Goal: Transaction & Acquisition: Purchase product/service

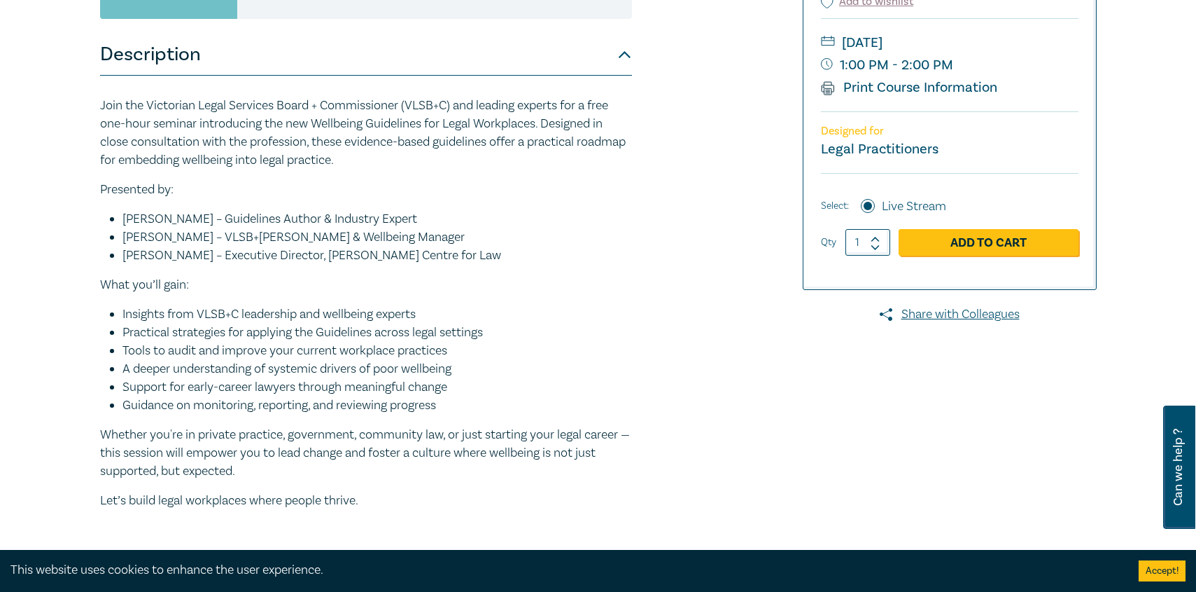
scroll to position [342, 0]
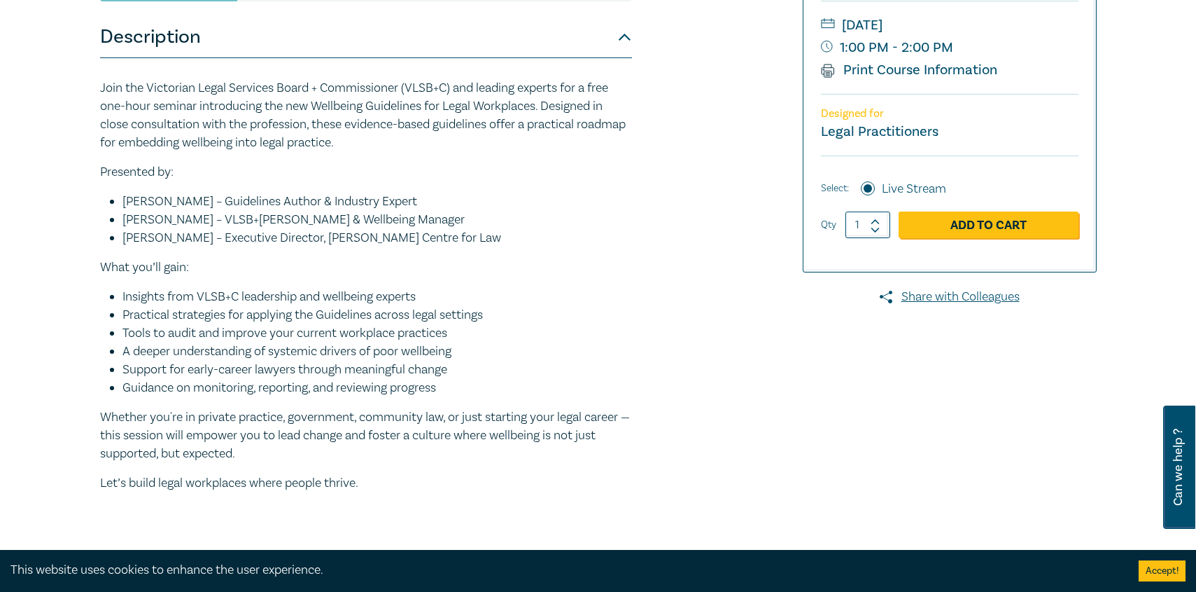
scroll to position [359, 0]
click at [948, 232] on link "Add to Cart" at bounding box center [989, 224] width 180 height 27
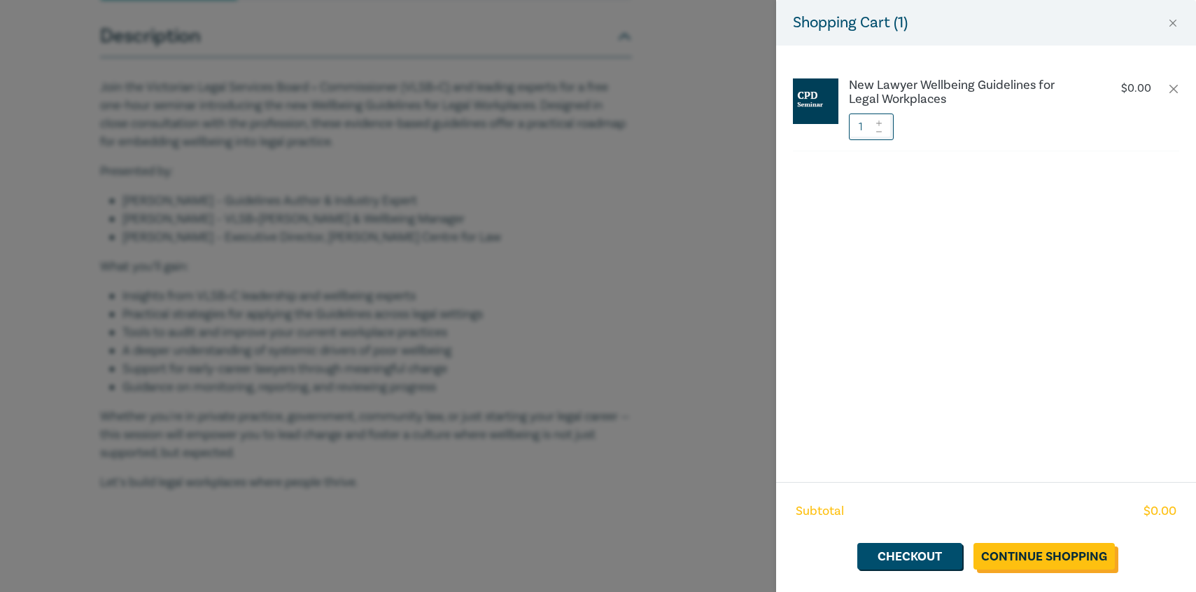
click at [1048, 552] on link "Continue Shopping" at bounding box center [1044, 556] width 141 height 27
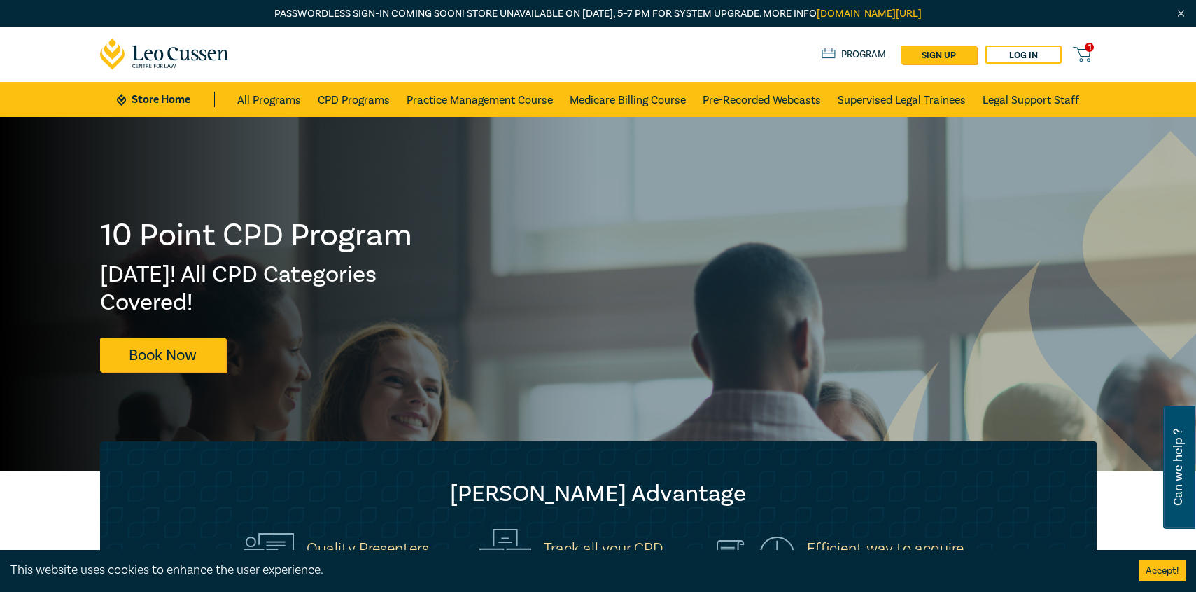
click at [1086, 52] on icon at bounding box center [1082, 55] width 18 height 18
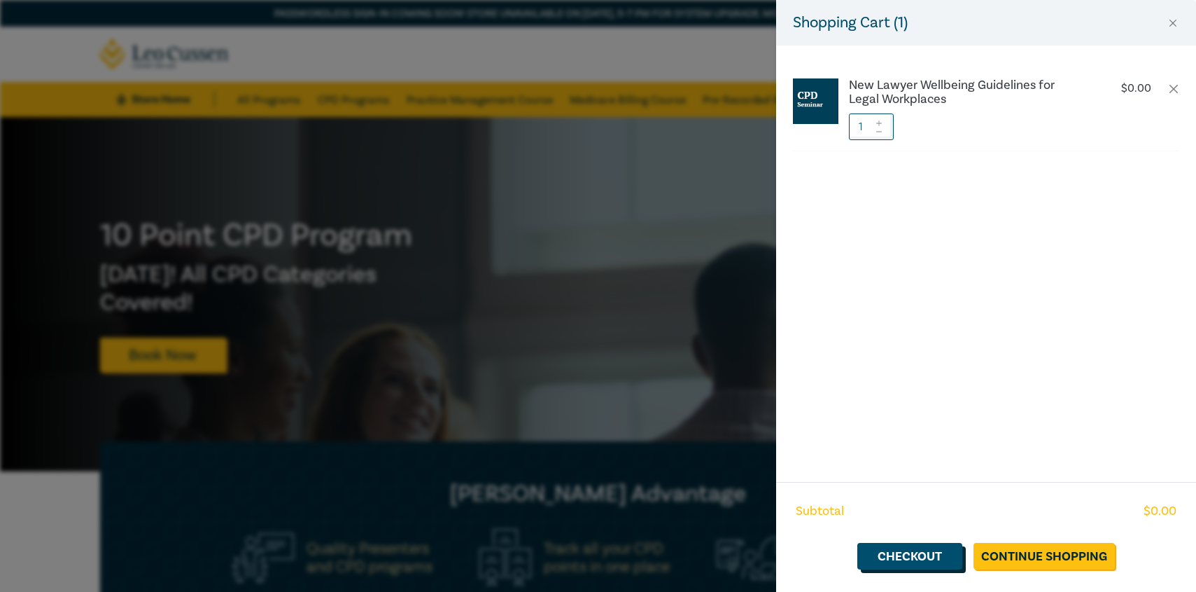
click at [948, 553] on link "Checkout" at bounding box center [910, 556] width 105 height 27
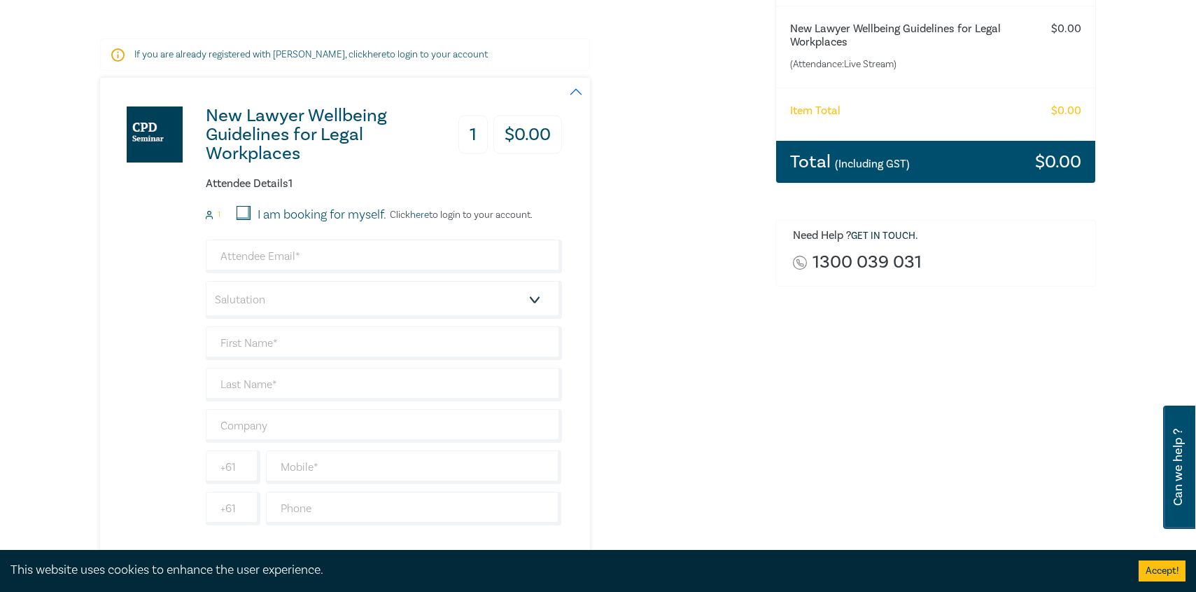
scroll to position [235, 0]
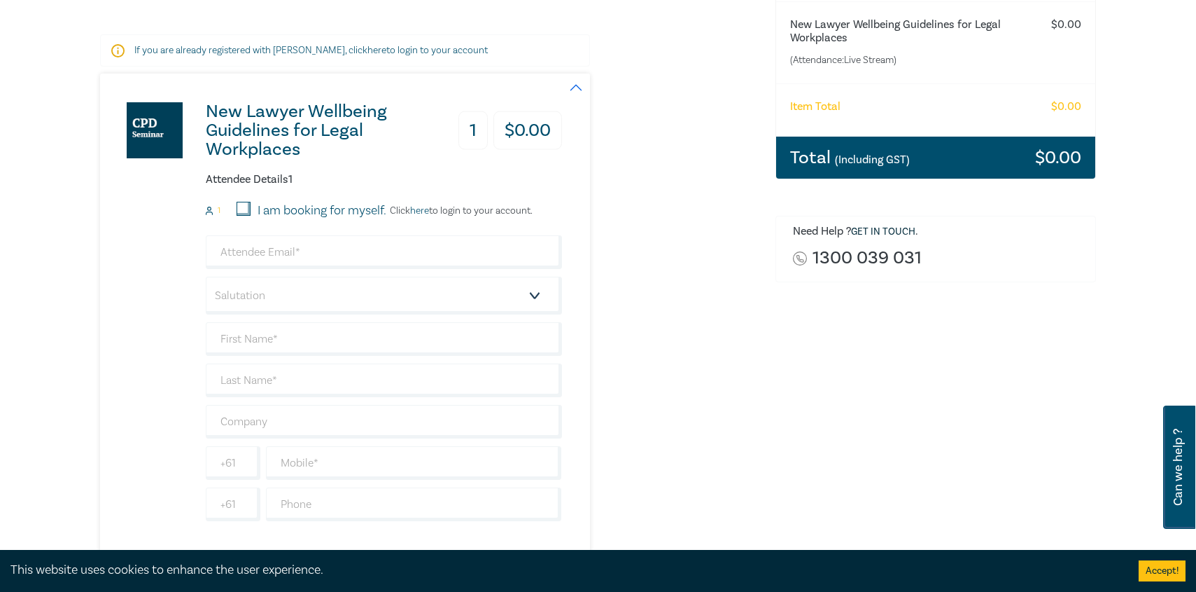
click at [240, 209] on input "I am booking for myself." at bounding box center [244, 209] width 14 height 14
checkbox input "true"
click at [279, 261] on input "email" at bounding box center [384, 252] width 356 height 34
type input "[EMAIL_ADDRESS][DOMAIN_NAME]"
click at [531, 301] on select "Salutation Mr. Mrs. Ms. Miss Dr. Prof. Other" at bounding box center [384, 296] width 356 height 38
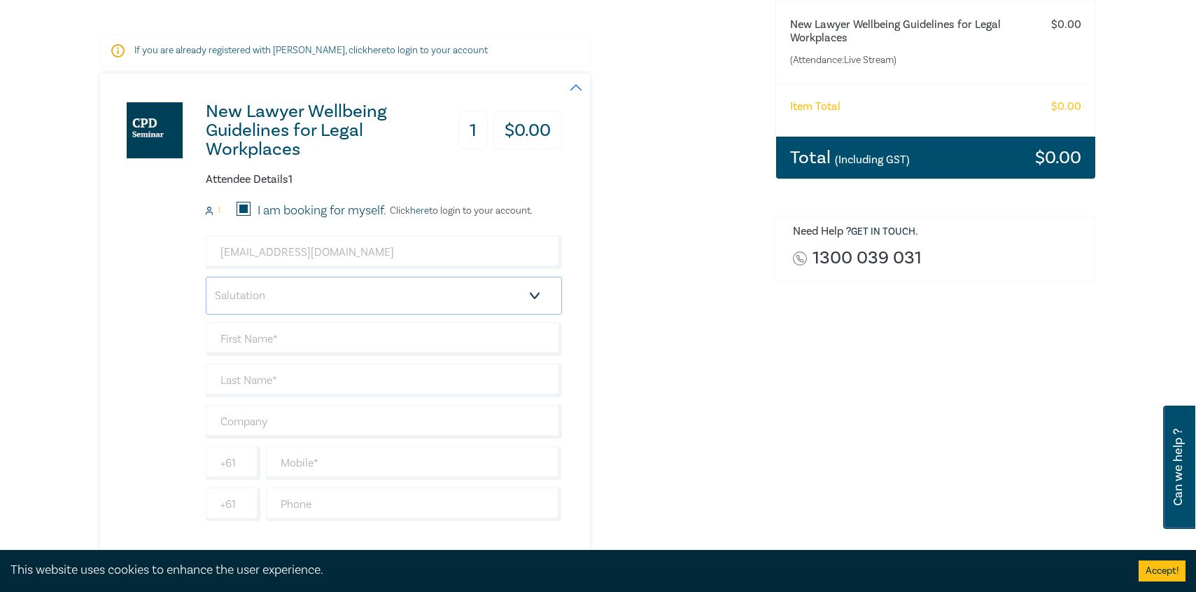
select select "Ms."
click at [206, 277] on select "Salutation Mr. Mrs. Ms. Miss Dr. Prof. Other" at bounding box center [384, 296] width 356 height 38
click at [347, 342] on input "text" at bounding box center [384, 339] width 356 height 34
type input "Meagan"
type input "Hillier"
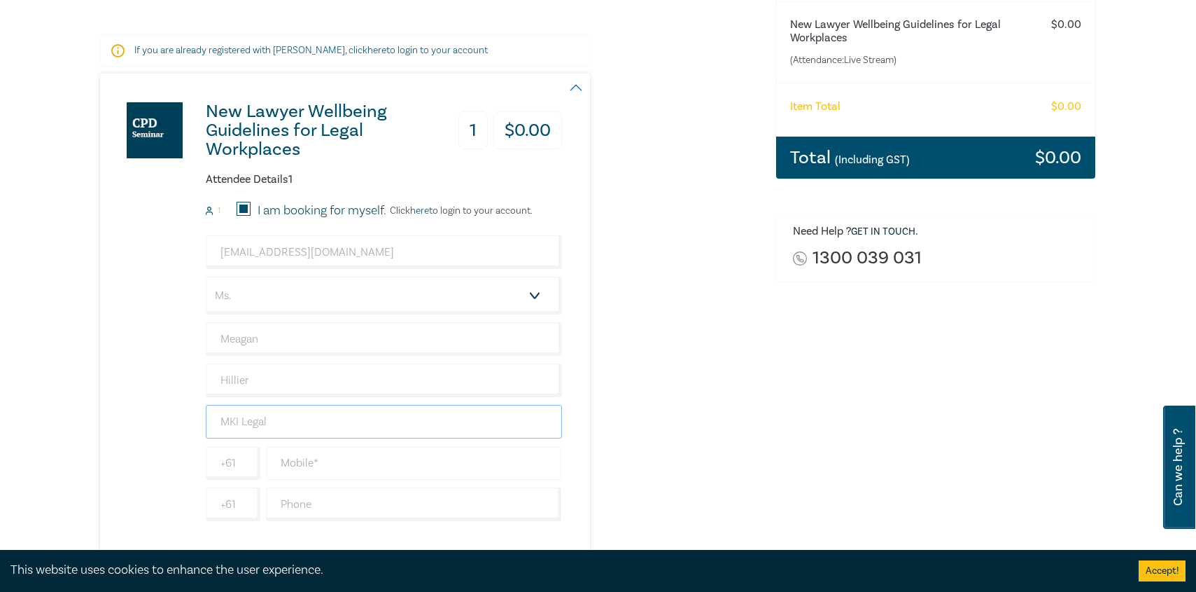
type input "MKI Legal"
click at [315, 455] on input "text" at bounding box center [414, 463] width 296 height 34
type input "0427567569"
click at [379, 507] on input "text" at bounding box center [414, 504] width 296 height 34
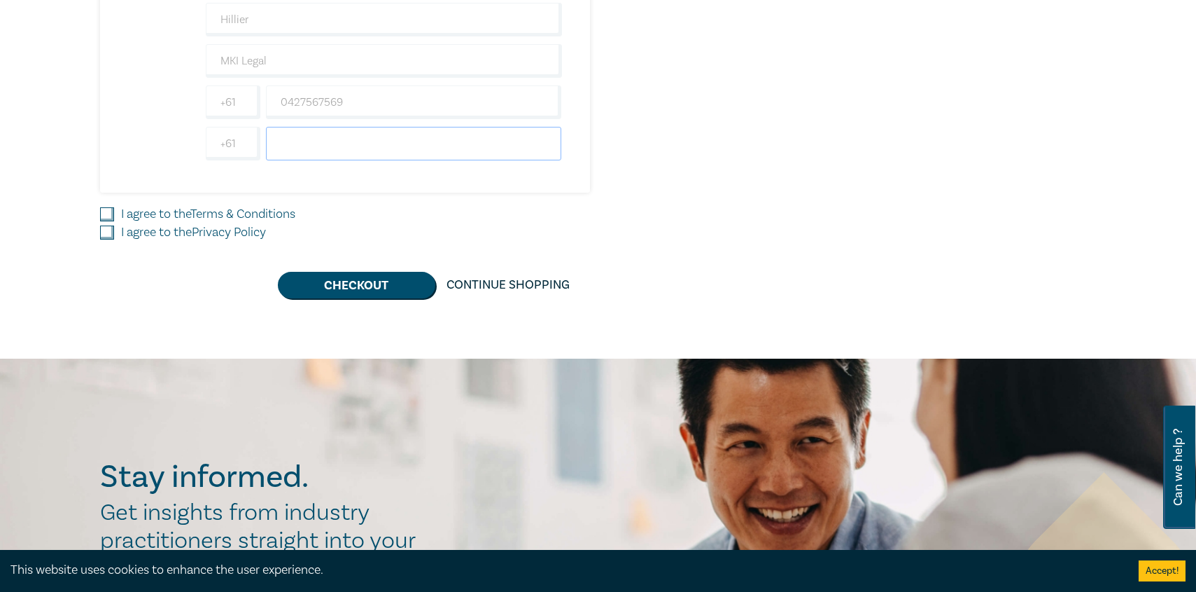
scroll to position [602, 0]
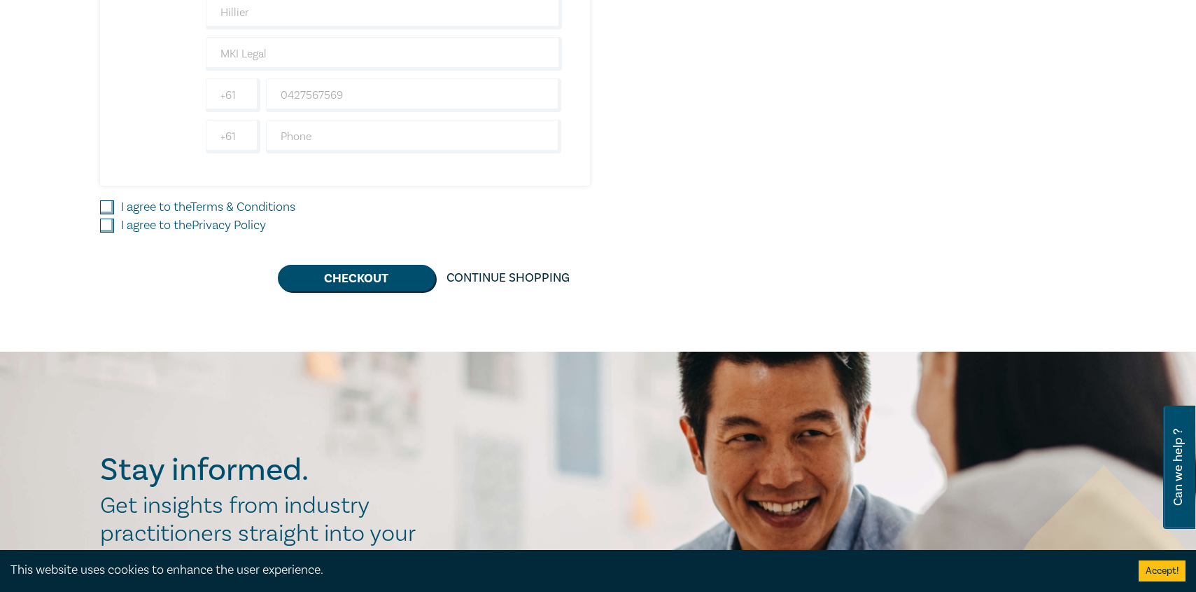
click at [111, 207] on input "I agree to the Terms & Conditions" at bounding box center [107, 207] width 14 height 14
checkbox input "true"
click at [112, 223] on input "I agree to the Privacy Policy" at bounding box center [107, 225] width 14 height 14
checkbox input "true"
click at [397, 278] on button "Checkout" at bounding box center [357, 278] width 158 height 27
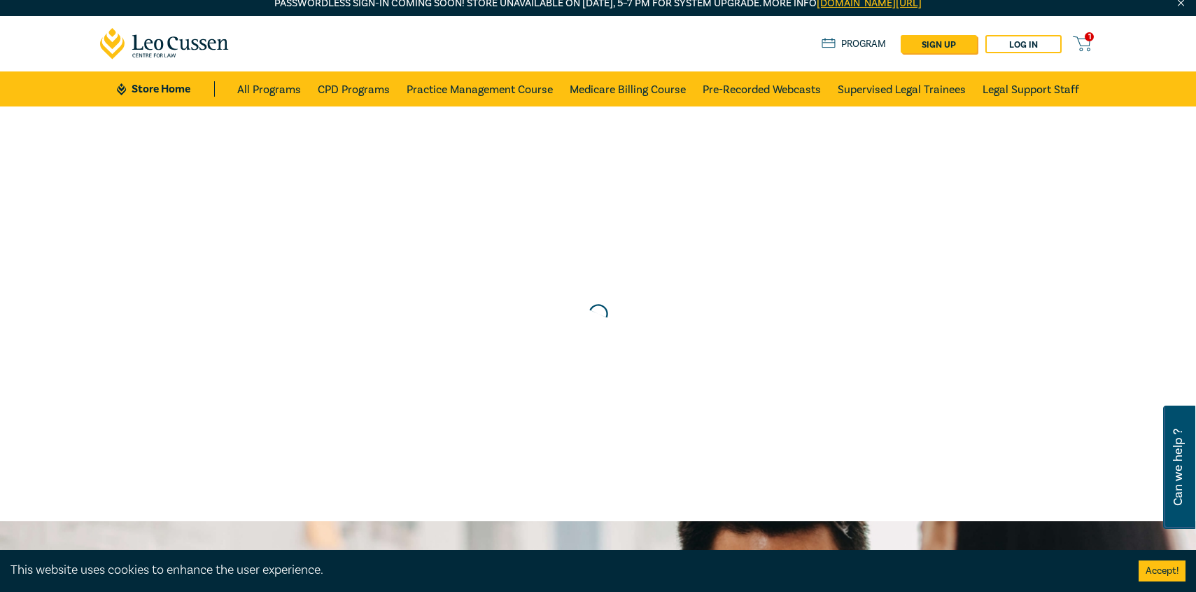
scroll to position [0, 0]
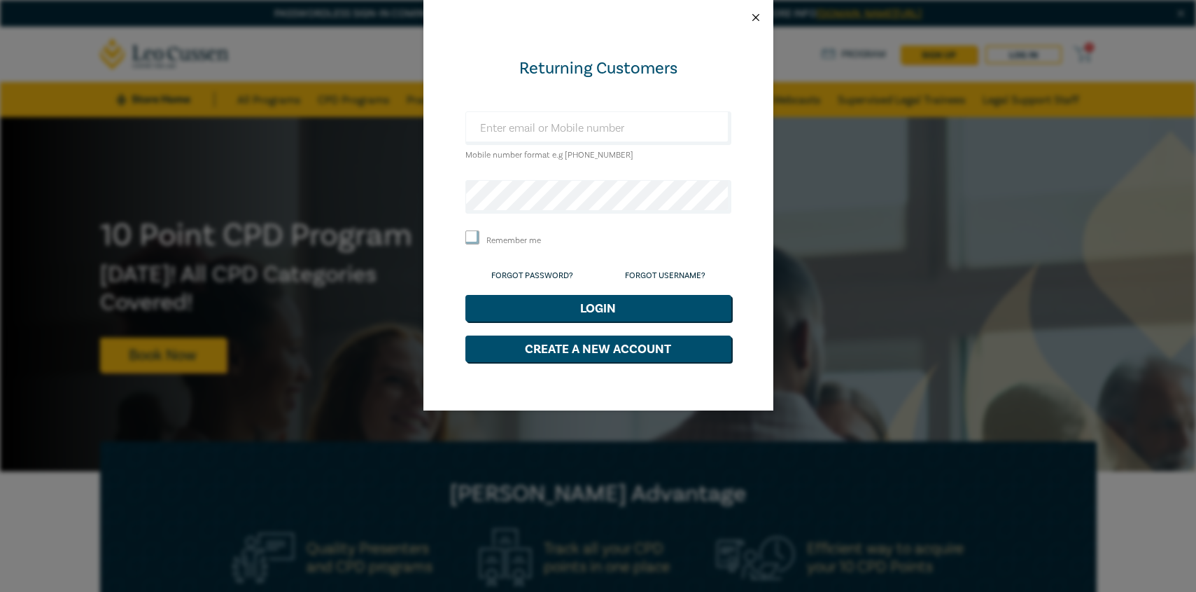
click at [752, 15] on button "Close" at bounding box center [756, 17] width 13 height 13
